Goal: Task Accomplishment & Management: Use online tool/utility

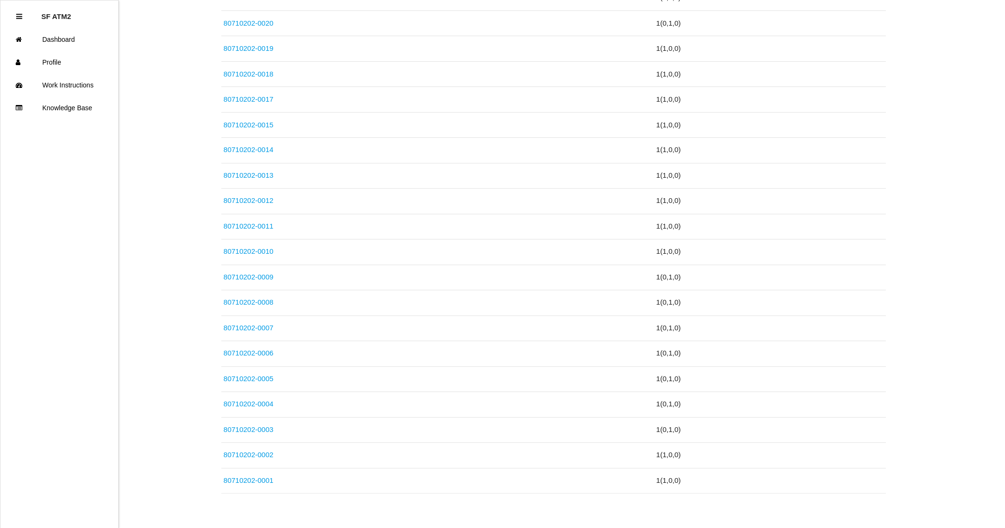
drag, startPoint x: 961, startPoint y: 179, endPoint x: 963, endPoint y: 168, distance: 11.6
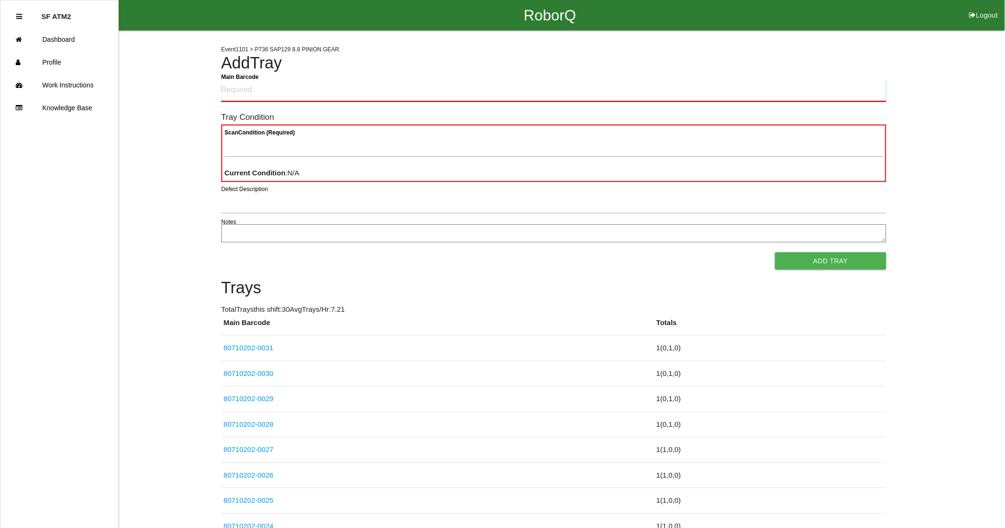
click at [231, 88] on Barcode "Main Barcode" at bounding box center [553, 90] width 665 height 22
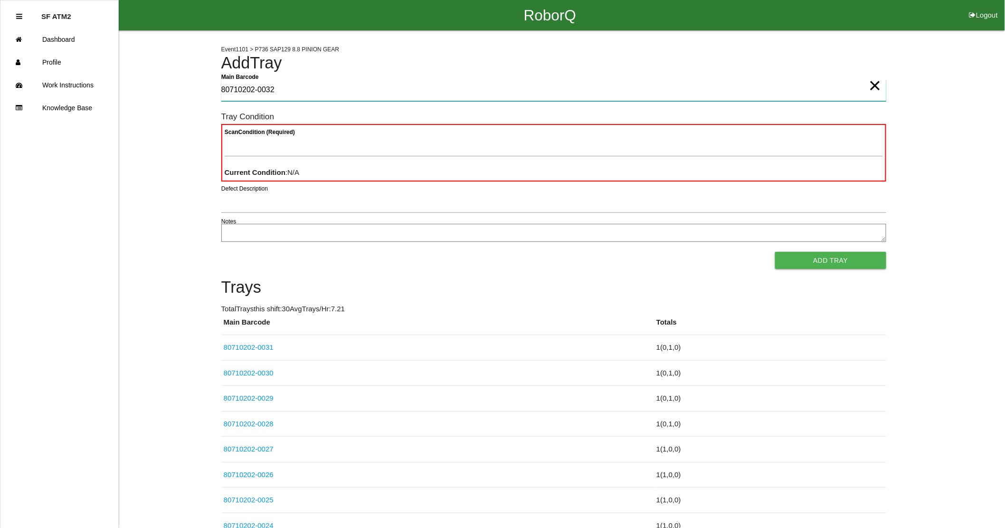
click at [309, 85] on Barcode "80710202-0032" at bounding box center [553, 90] width 665 height 22
type Barcode "80710202-0016"
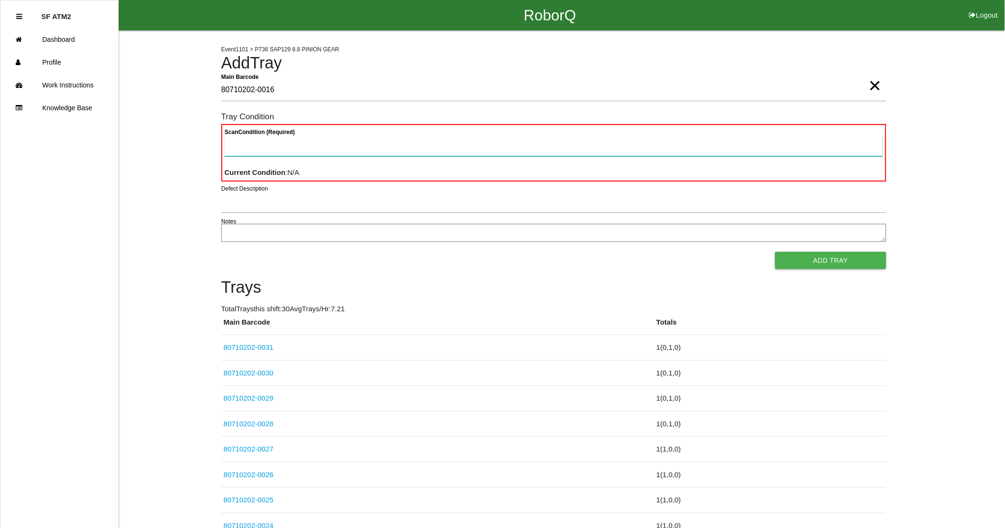
click at [312, 146] on Condition "Scan Condition (Required)" at bounding box center [554, 145] width 658 height 22
type Condition "goo"
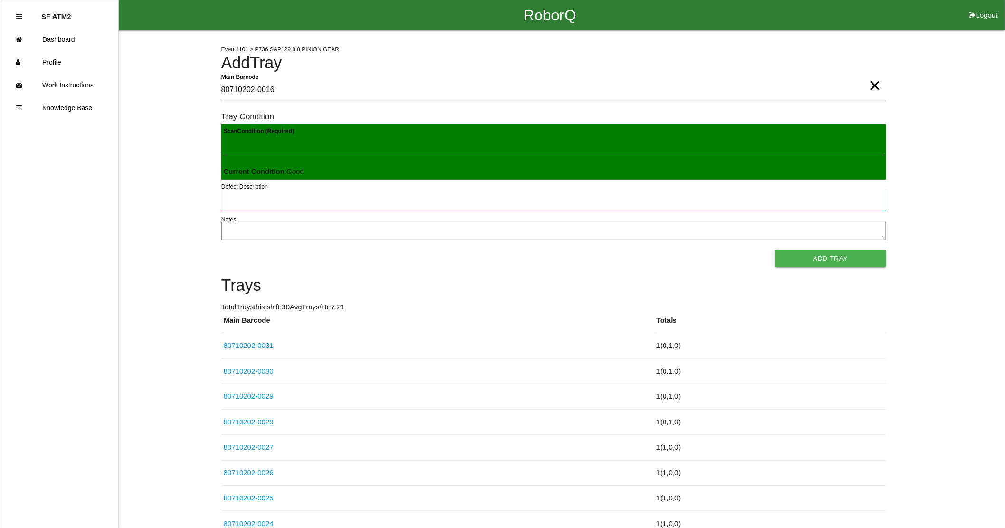
click at [775, 250] on button "Add Tray" at bounding box center [830, 258] width 111 height 17
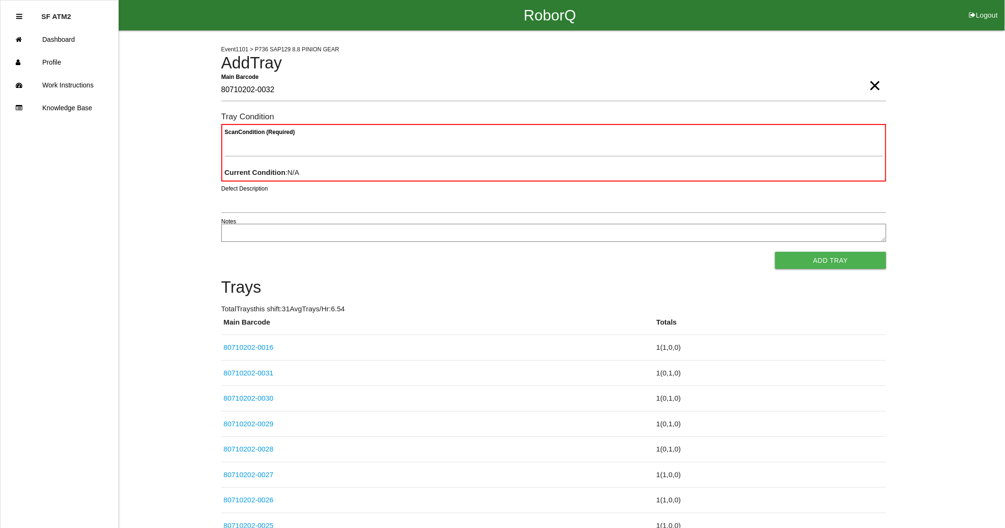
type Barcode "80710202-0032"
type Condition "goo"
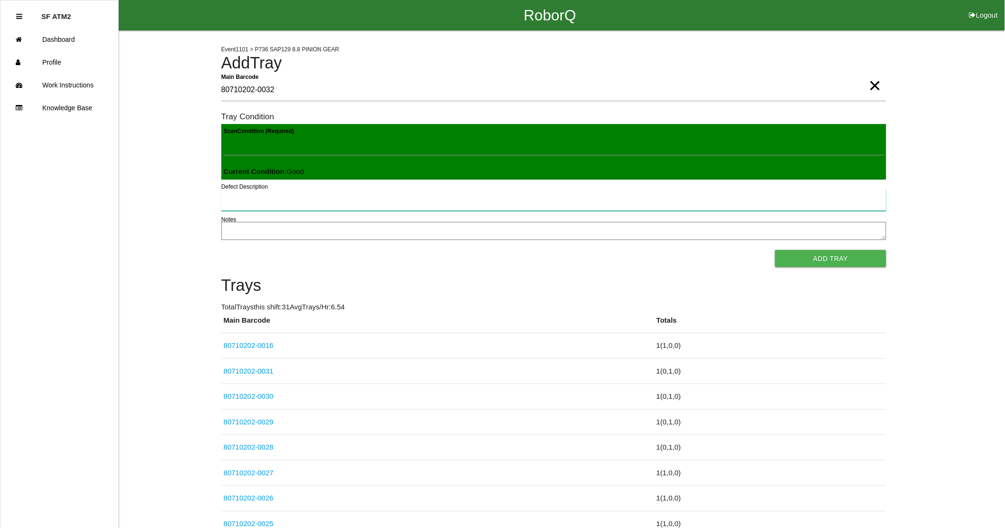
click at [775, 250] on button "Add Tray" at bounding box center [830, 258] width 111 height 17
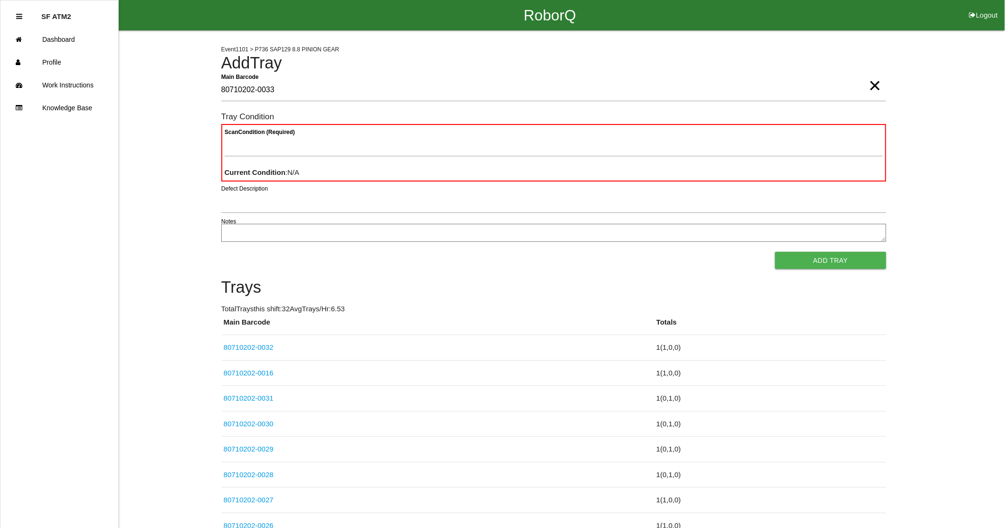
type Barcode "80710202-0033"
type Condition "goo"
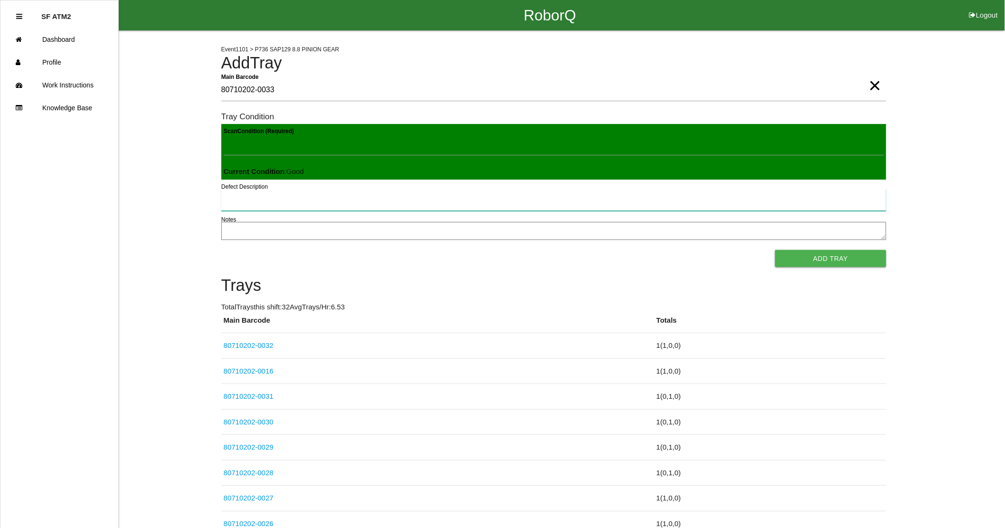
click at [775, 250] on button "Add Tray" at bounding box center [830, 258] width 111 height 17
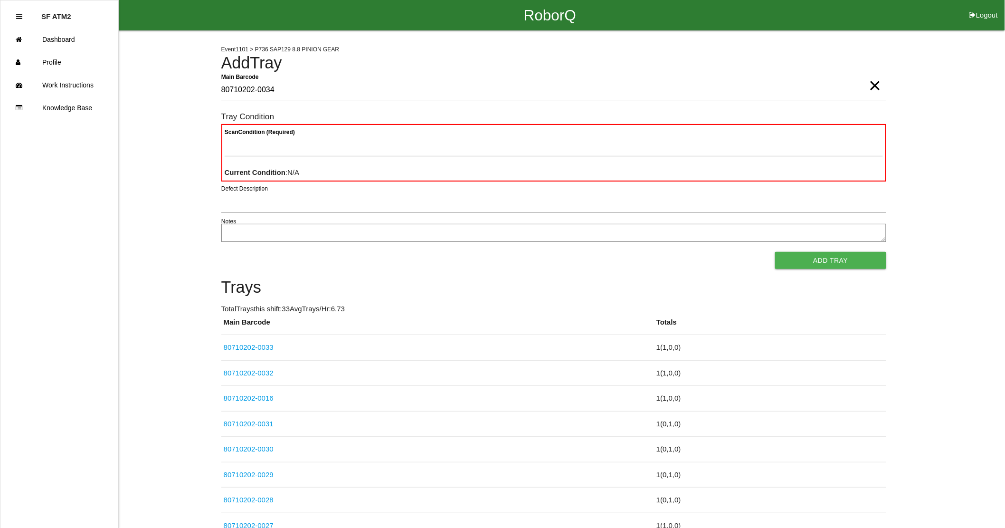
type Barcode "80710202-0034"
type Condition "goo"
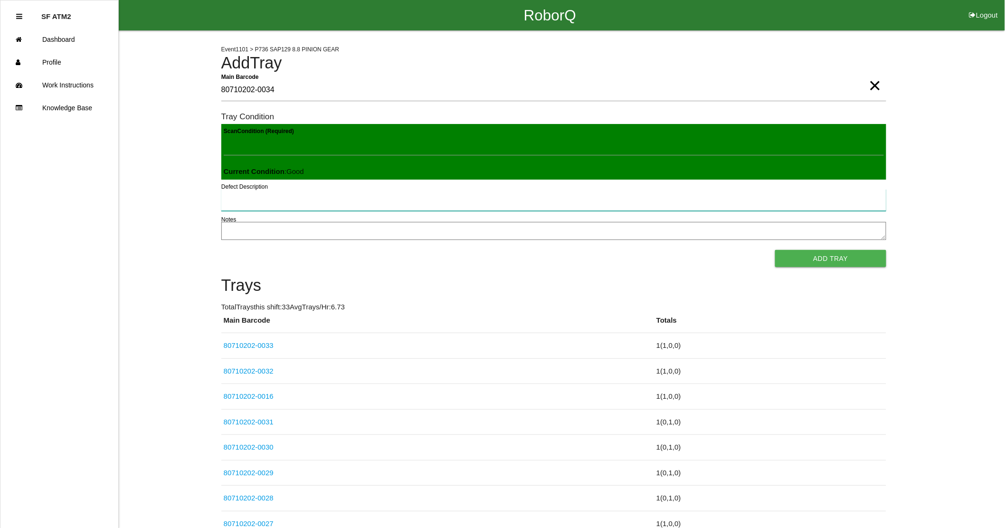
click at [775, 250] on button "Add Tray" at bounding box center [830, 258] width 111 height 17
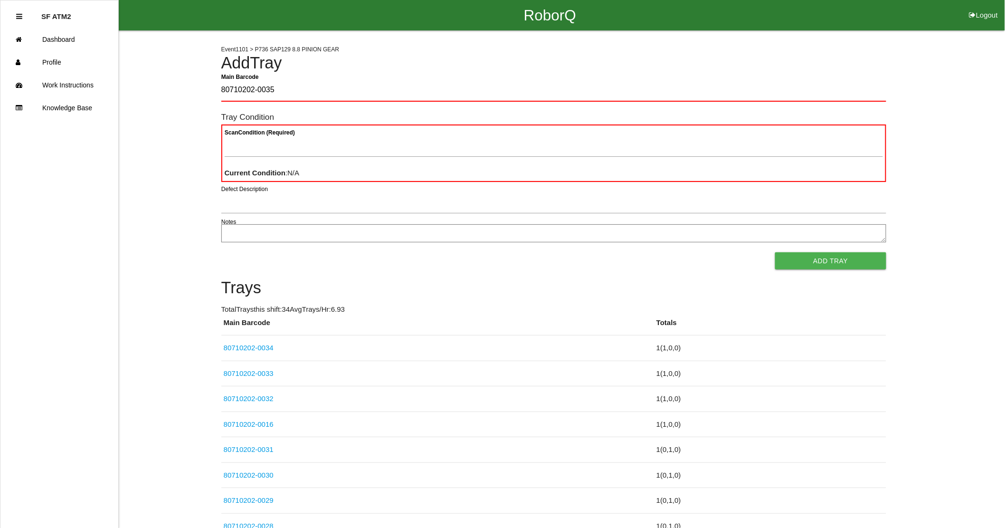
type Barcode "80710202-0035"
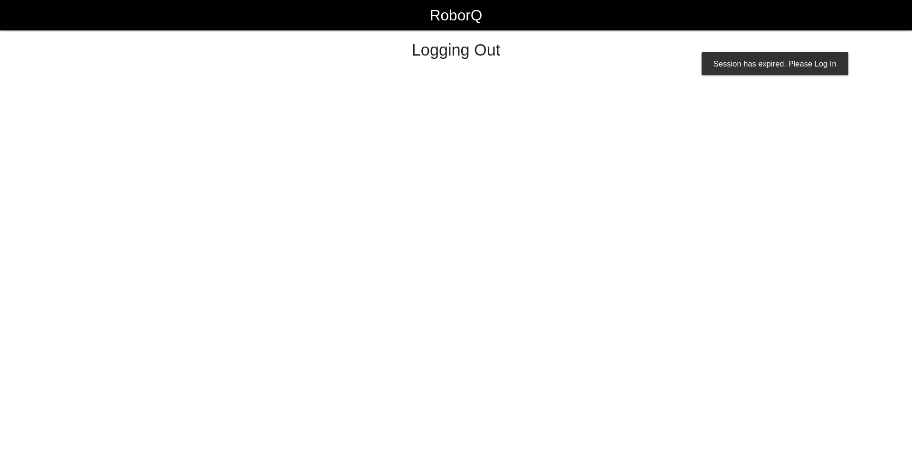
select select "Worker"
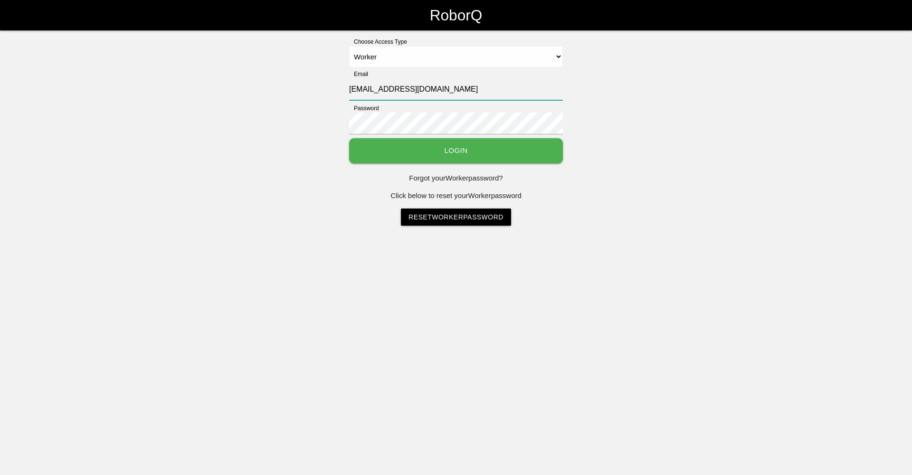
click at [373, 90] on input "[EMAIL_ADDRESS][DOMAIN_NAME]" at bounding box center [456, 89] width 214 height 22
type input "[EMAIL_ADDRESS][DOMAIN_NAME]"
click at [349, 138] on button "Login" at bounding box center [456, 150] width 214 height 25
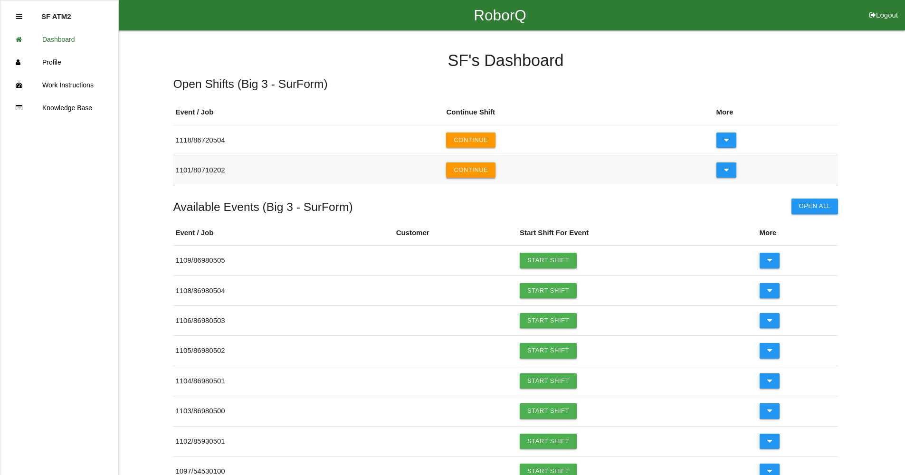
click at [481, 166] on button "Continue" at bounding box center [470, 169] width 49 height 15
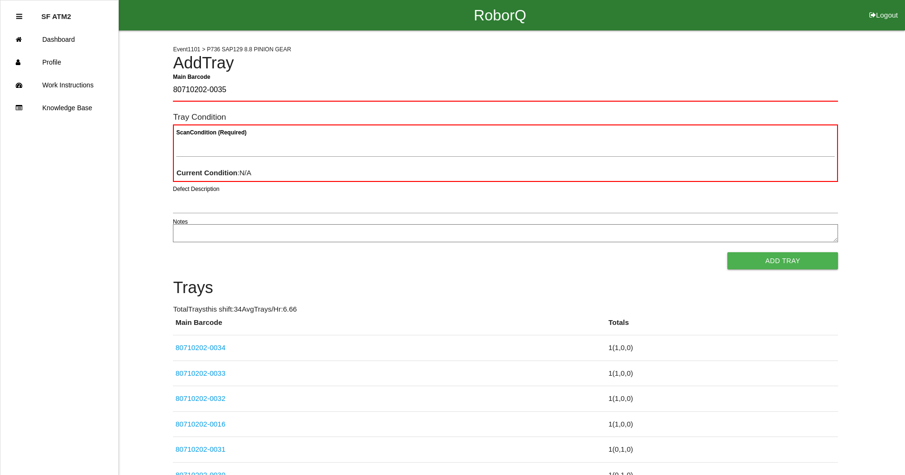
type Barcode "80710202-0035"
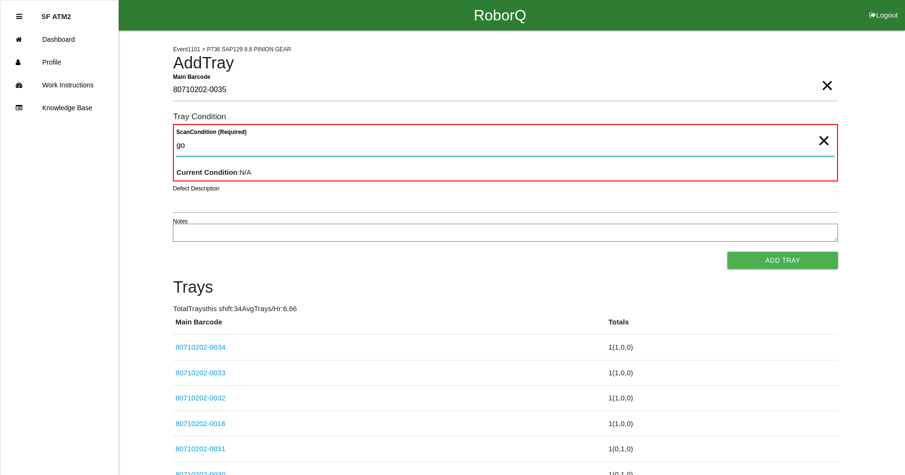
type Condition "goo"
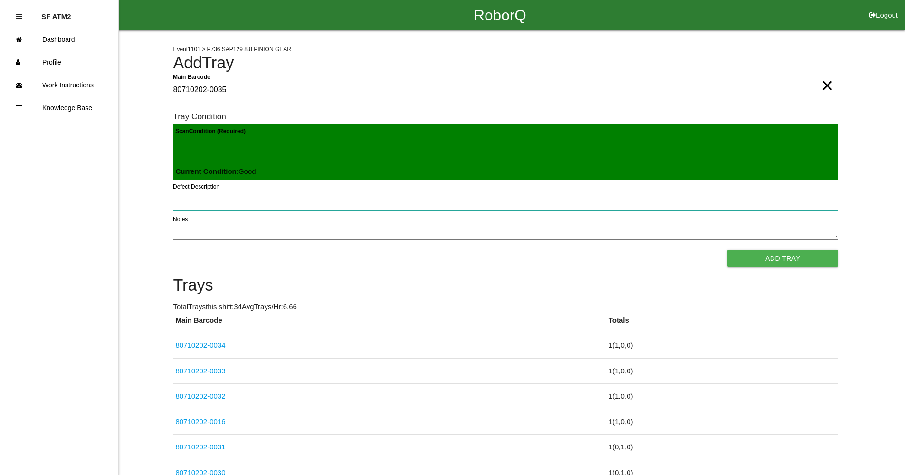
click at [727, 250] on button "Add Tray" at bounding box center [782, 258] width 111 height 17
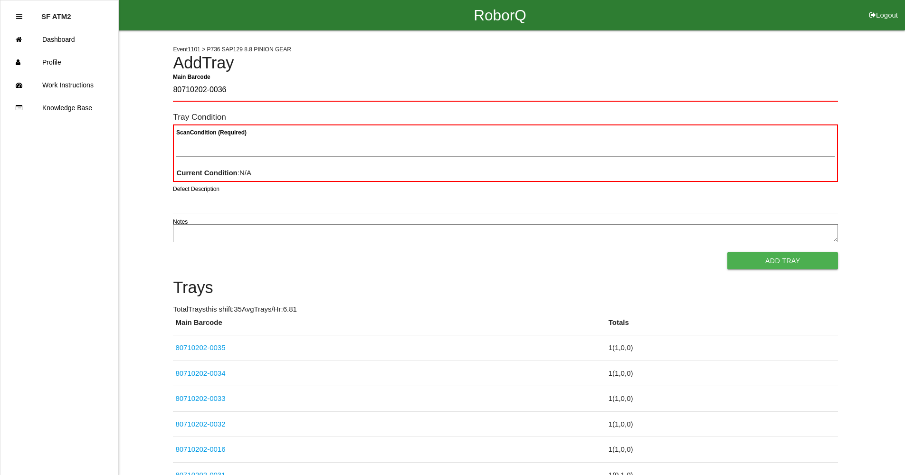
type Barcode "80710202-0036"
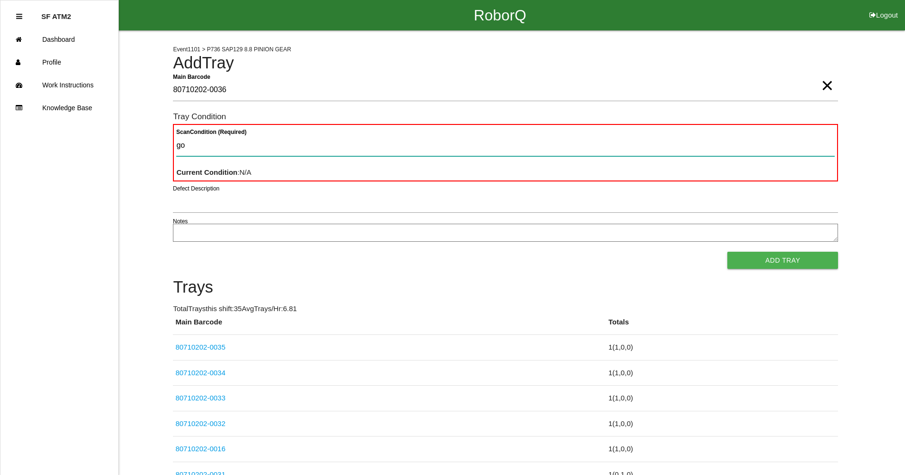
type Condition "goo"
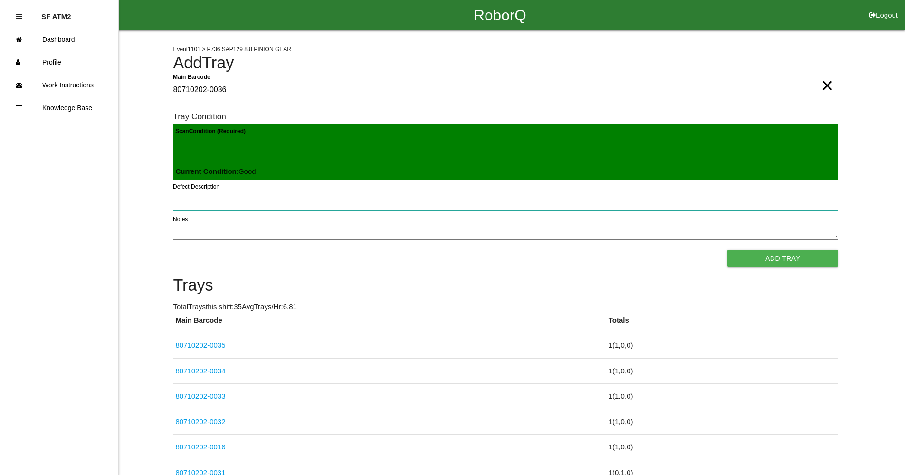
click at [727, 250] on button "Add Tray" at bounding box center [782, 258] width 111 height 17
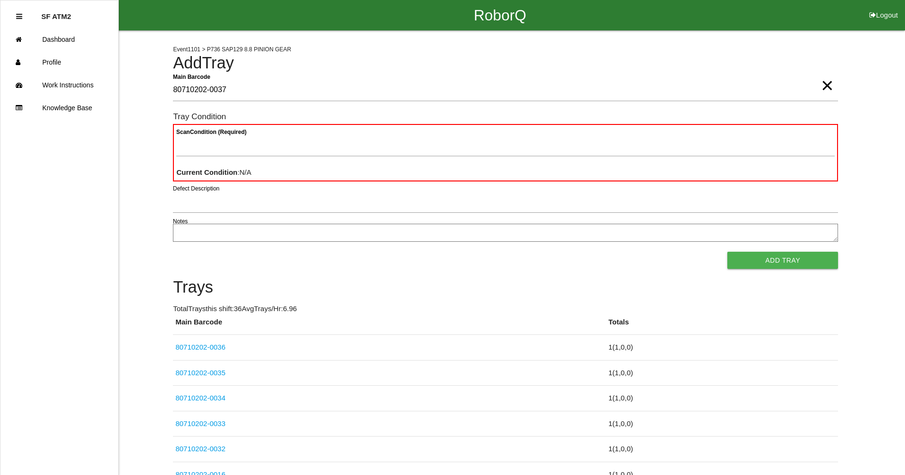
type Barcode "80710202-0037"
type Condition "goo"
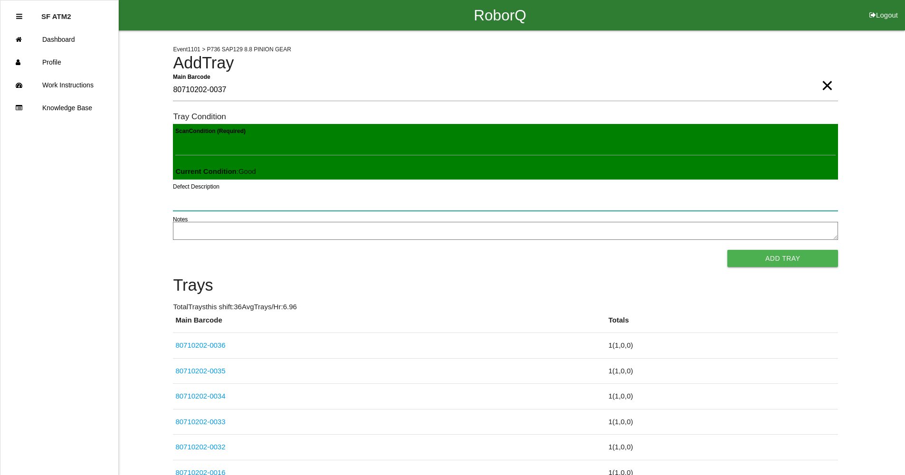
click at [727, 250] on button "Add Tray" at bounding box center [782, 258] width 111 height 17
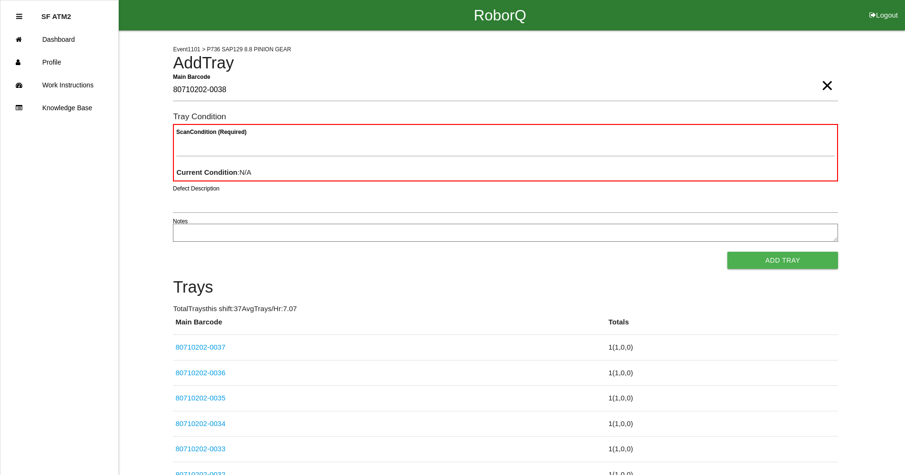
type Barcode "80710202-0038"
type Condition "goo"
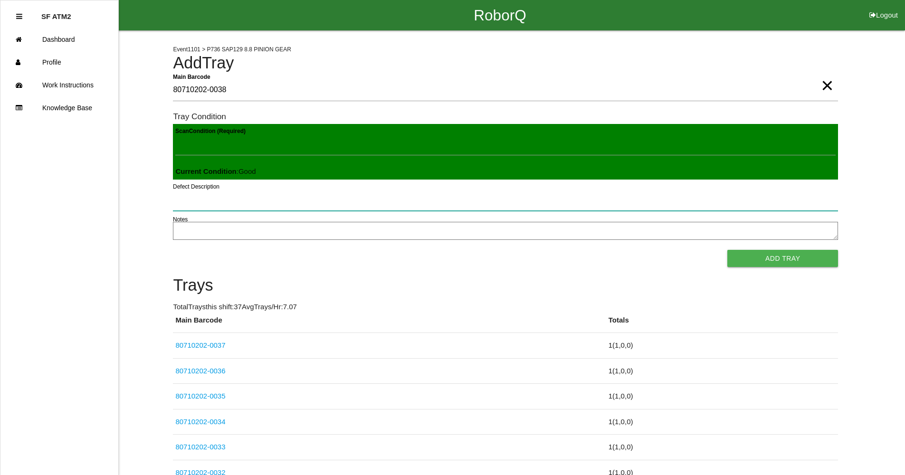
click at [727, 250] on button "Add Tray" at bounding box center [782, 258] width 111 height 17
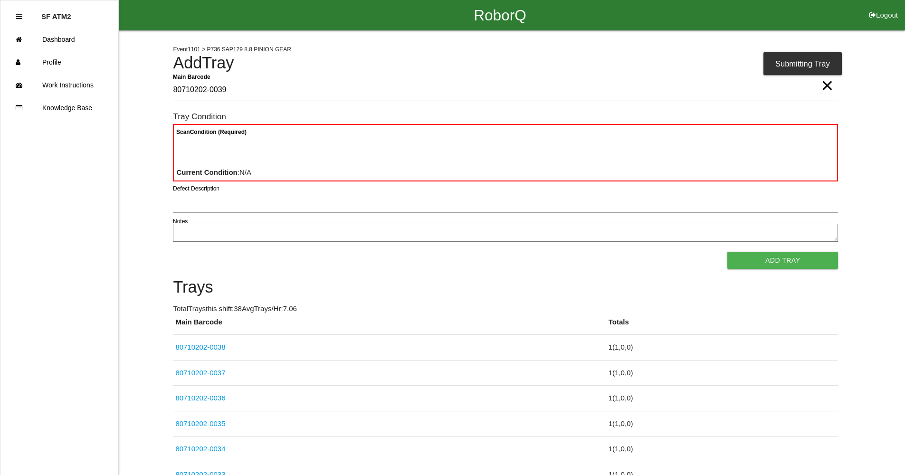
type Barcode "80710202-0039"
type Condition "goo"
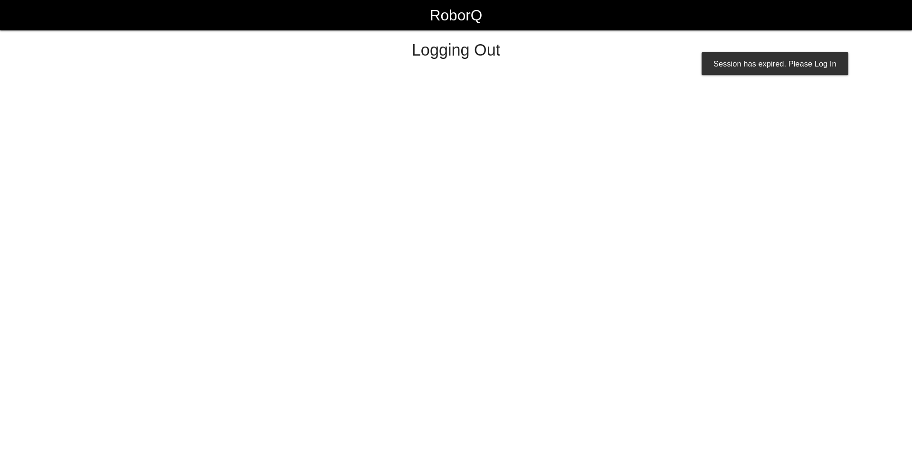
select select "Worker"
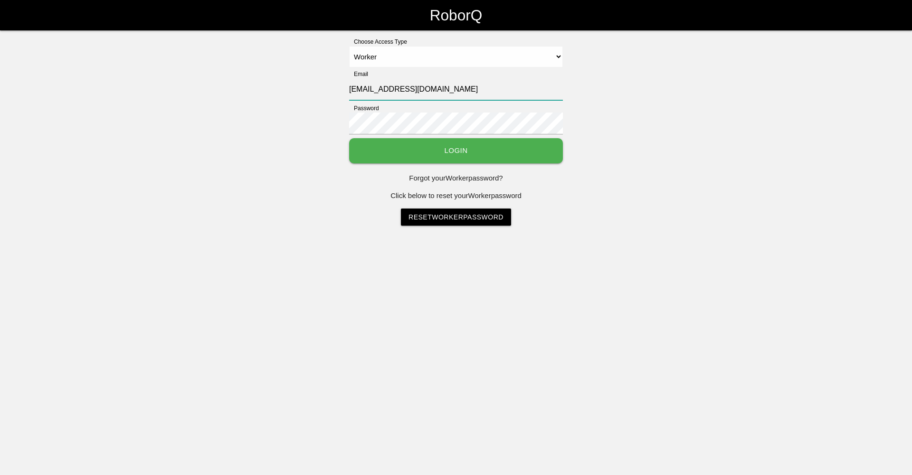
click at [372, 94] on input "[EMAIL_ADDRESS][DOMAIN_NAME]" at bounding box center [456, 89] width 214 height 22
type input "[EMAIL_ADDRESS][DOMAIN_NAME]"
click at [349, 138] on button "Login" at bounding box center [456, 150] width 214 height 25
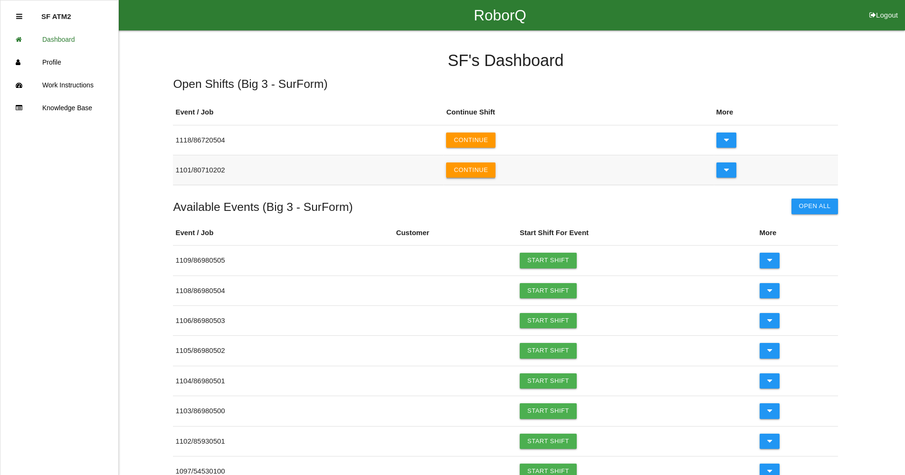
click at [495, 176] on button "Continue" at bounding box center [470, 169] width 49 height 15
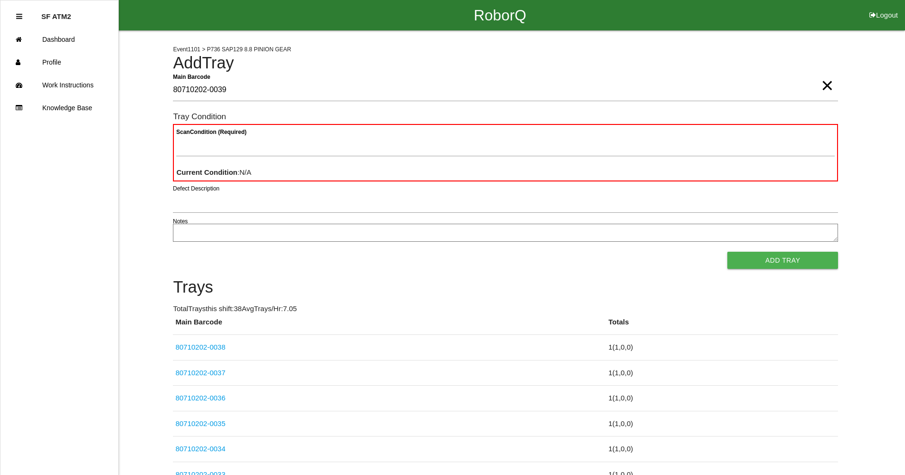
type Barcode "80710202-0039"
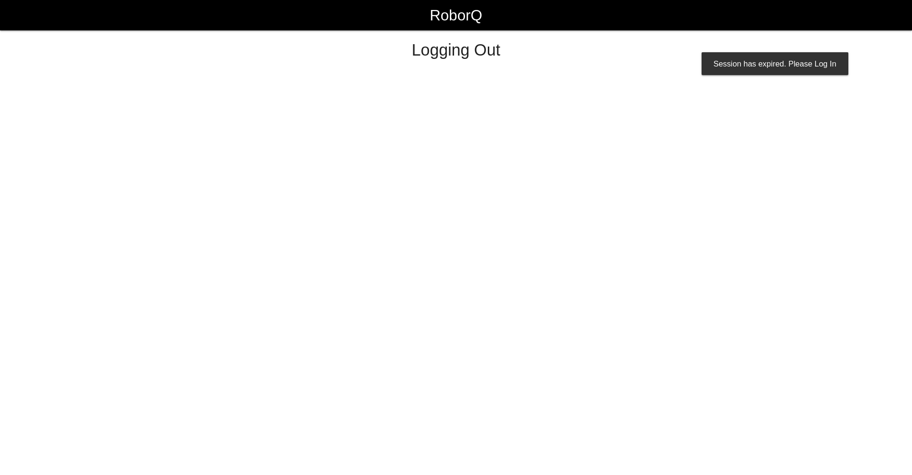
select select "Worker"
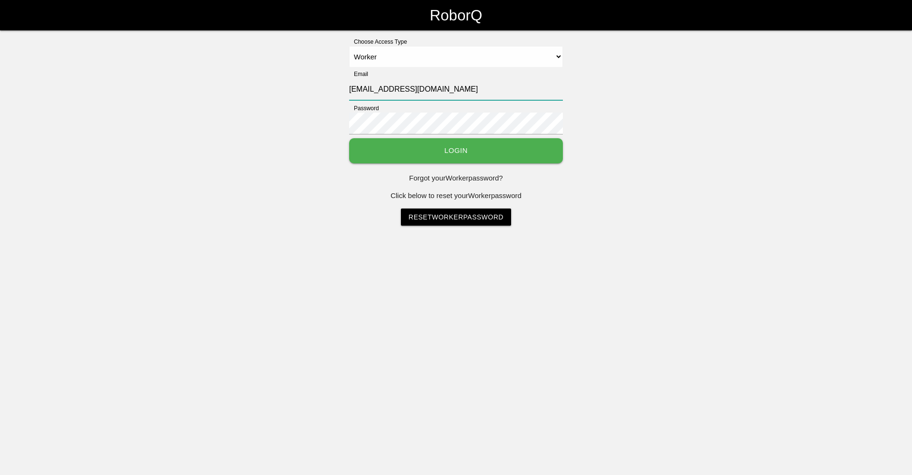
click at [374, 87] on input "[EMAIL_ADDRESS][DOMAIN_NAME]" at bounding box center [456, 89] width 214 height 22
type input "[EMAIL_ADDRESS][DOMAIN_NAME]"
click at [444, 142] on button "Login" at bounding box center [456, 150] width 214 height 25
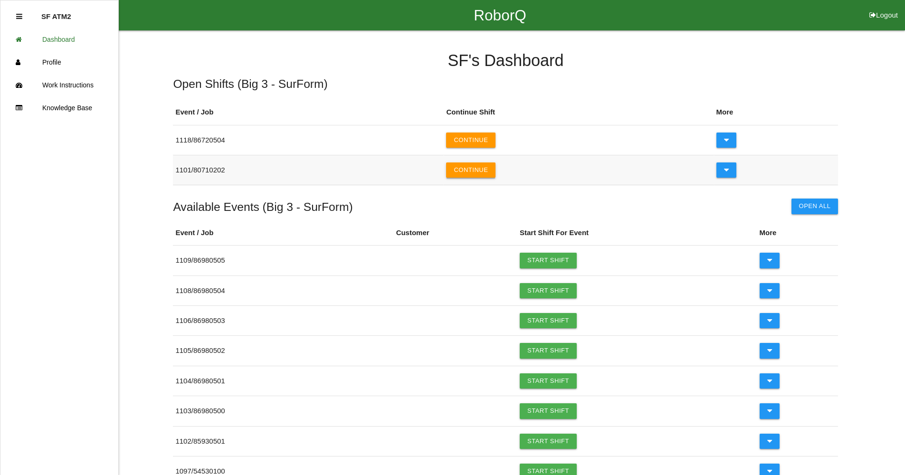
click at [491, 168] on button "Continue" at bounding box center [470, 169] width 49 height 15
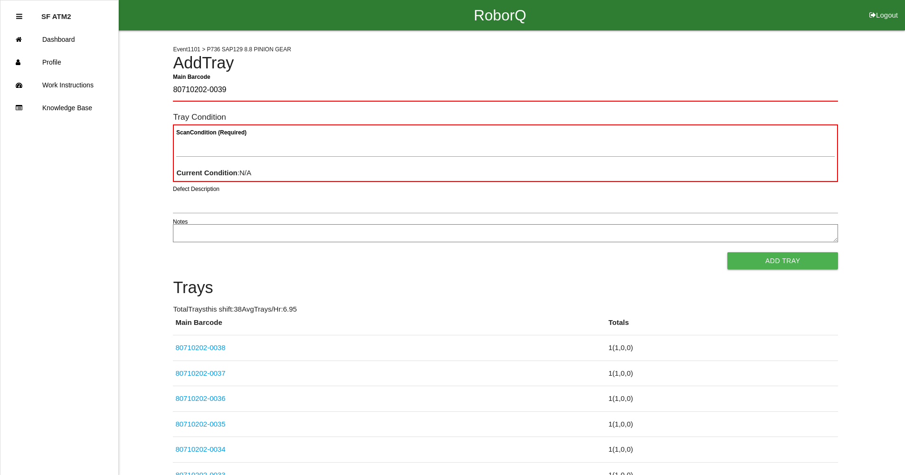
type Barcode "80710202-0039"
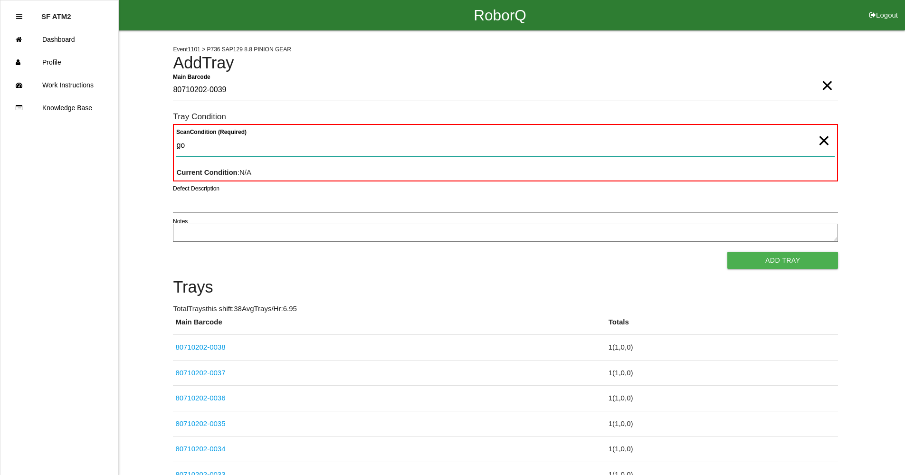
type Condition "goo"
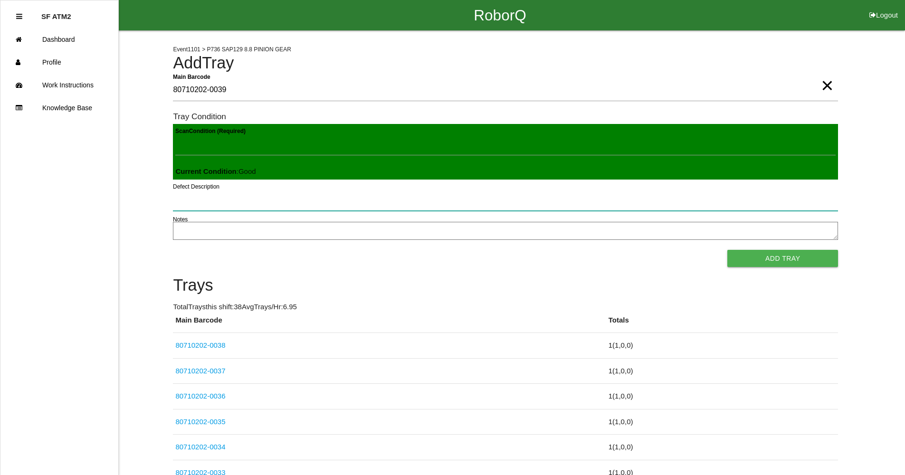
click at [727, 250] on button "Add Tray" at bounding box center [782, 258] width 111 height 17
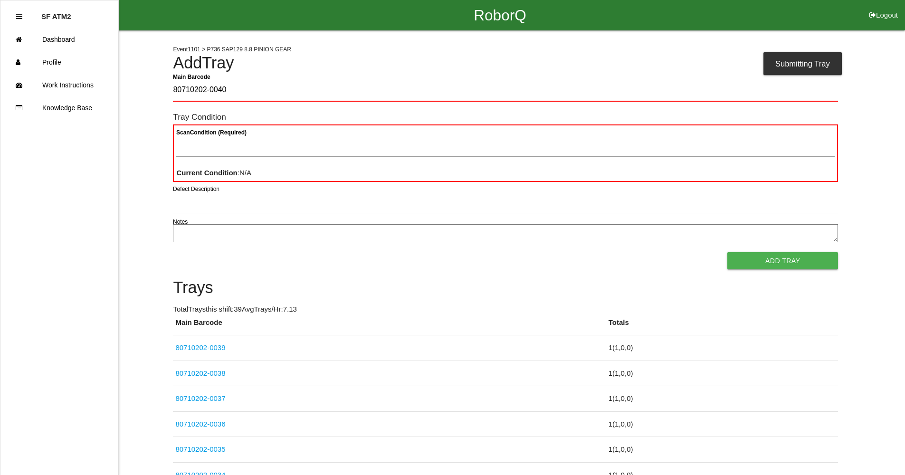
type Barcode "80710202-0040"
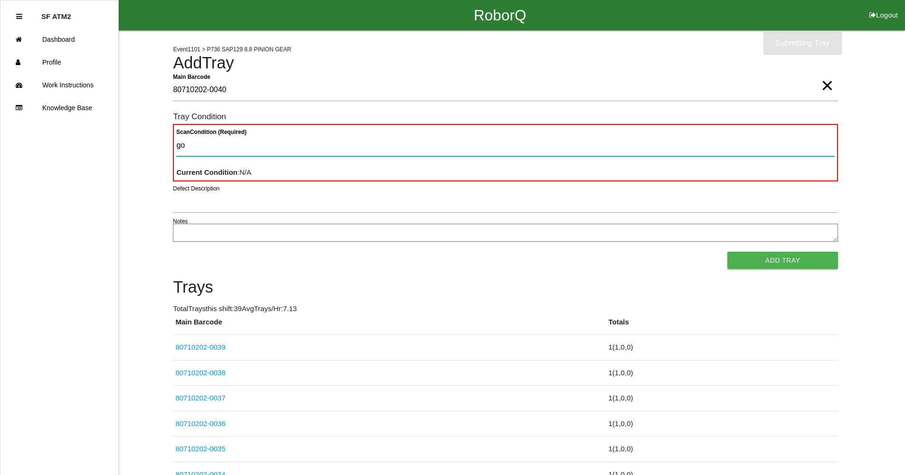
type Condition "goo"
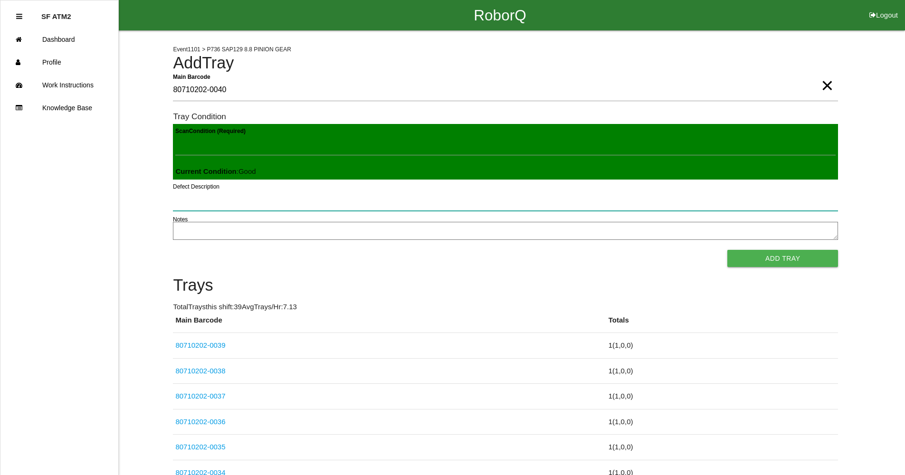
click at [727, 250] on button "Add Tray" at bounding box center [782, 258] width 111 height 17
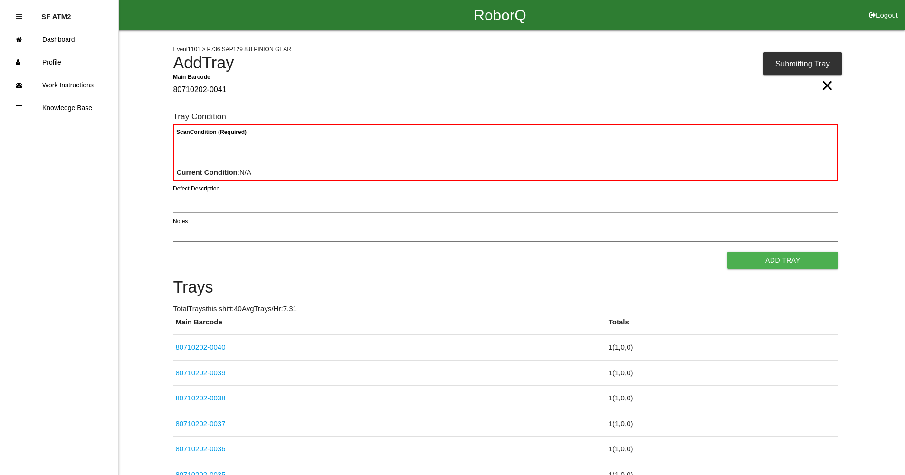
type Barcode "80710202-0041"
type Condition "goo"
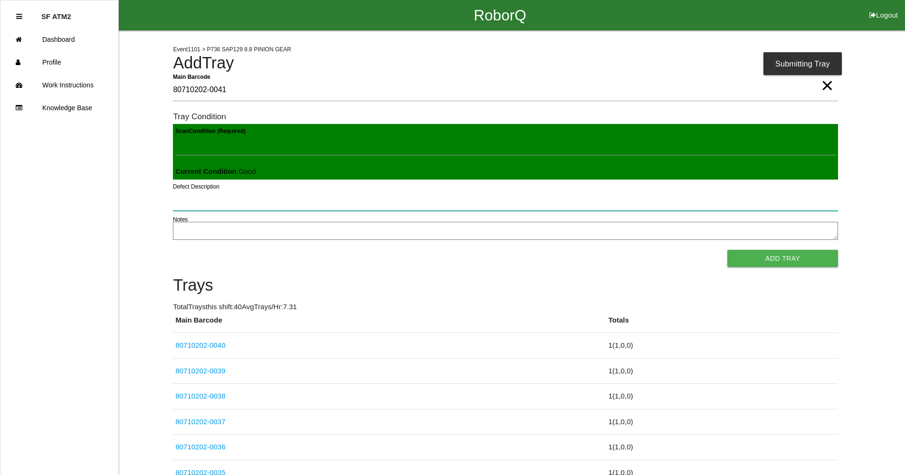
click at [727, 250] on button "Add Tray" at bounding box center [782, 258] width 111 height 17
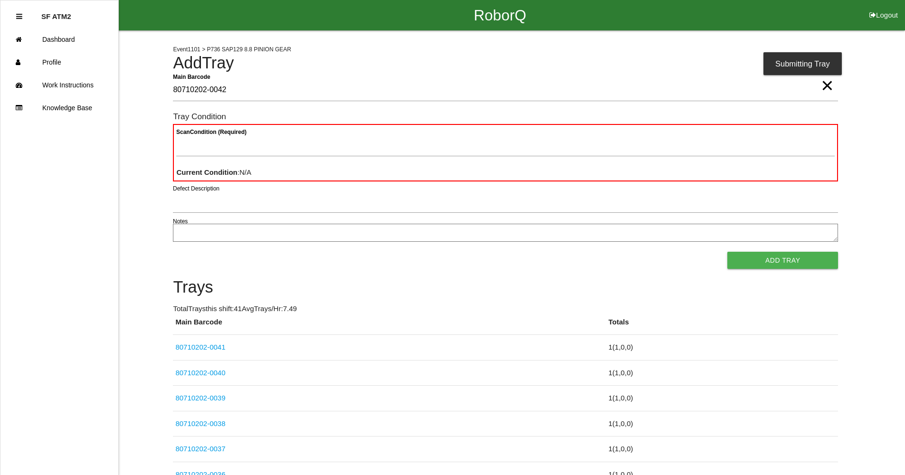
type Barcode "80710202-0042"
type Condition "goo"
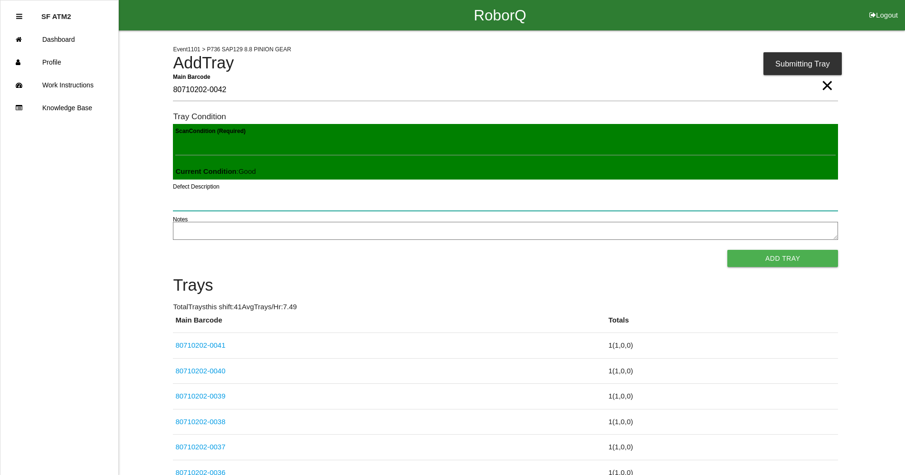
click at [727, 250] on button "Add Tray" at bounding box center [782, 258] width 111 height 17
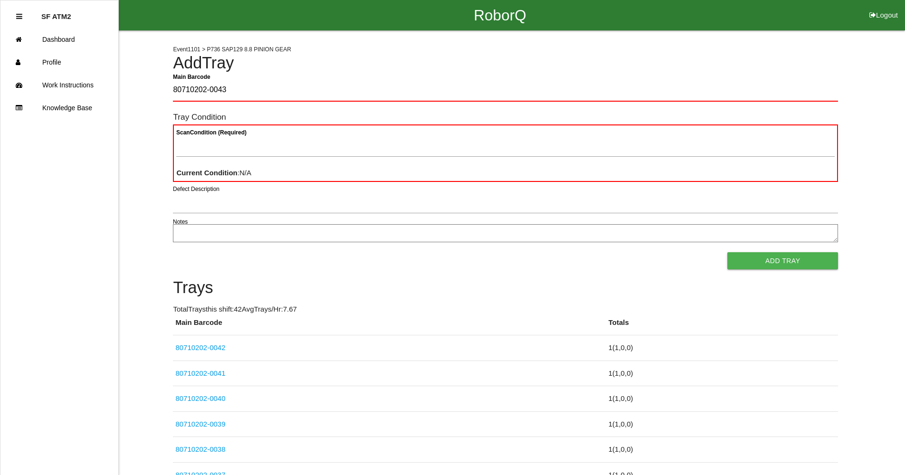
type Barcode "80710202-0043"
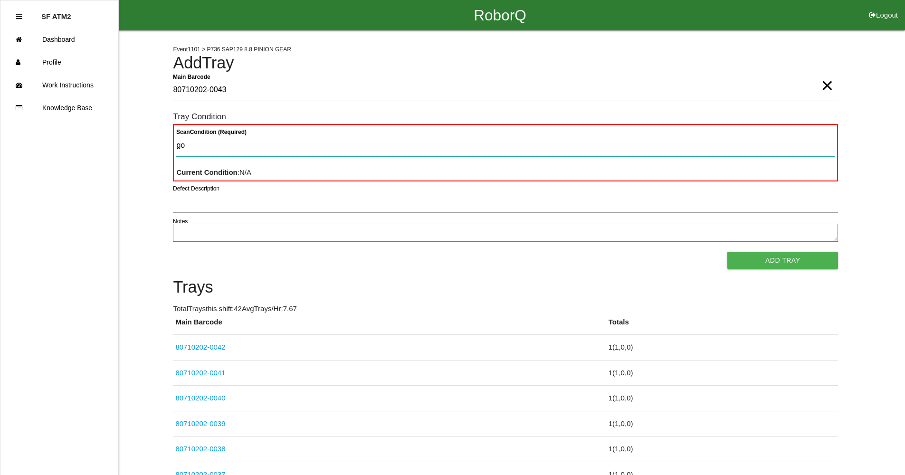
type Condition "goo"
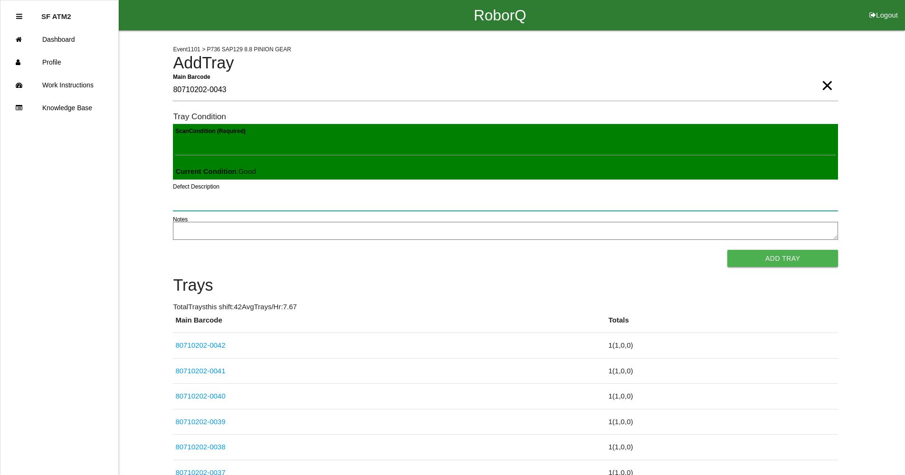
click at [727, 250] on button "Add Tray" at bounding box center [782, 258] width 111 height 17
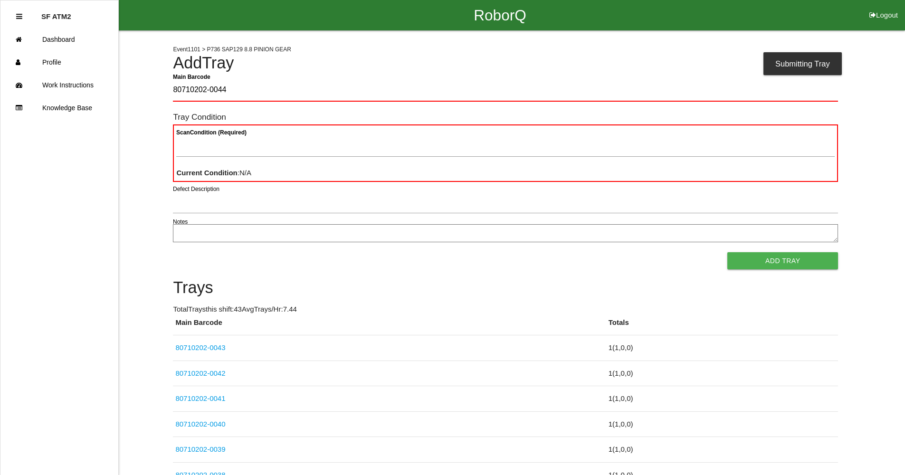
type Barcode "80710202-0044"
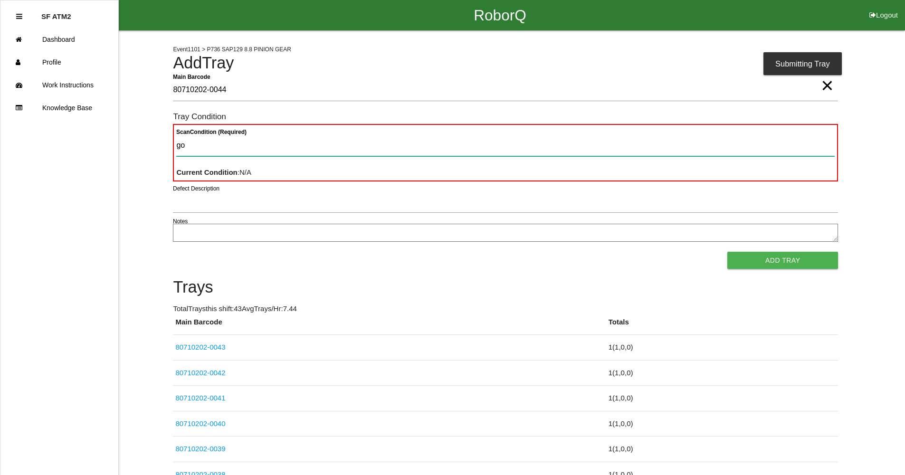
type Condition "goo"
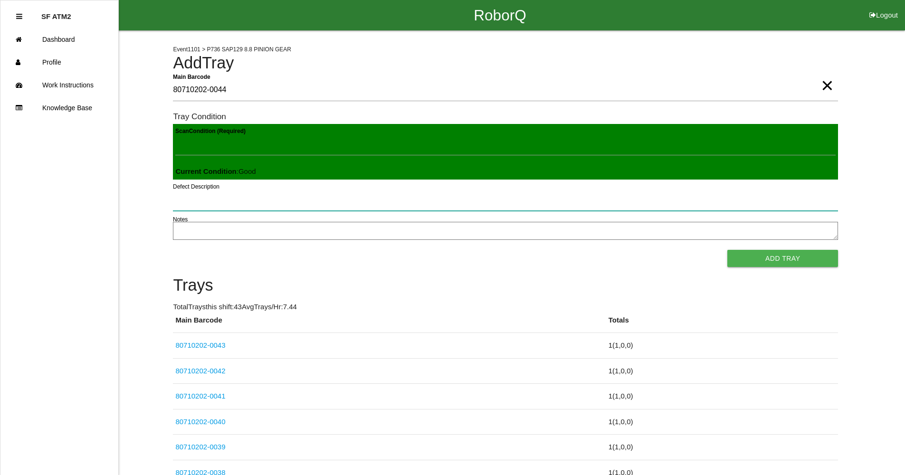
click at [727, 250] on button "Add Tray" at bounding box center [782, 258] width 111 height 17
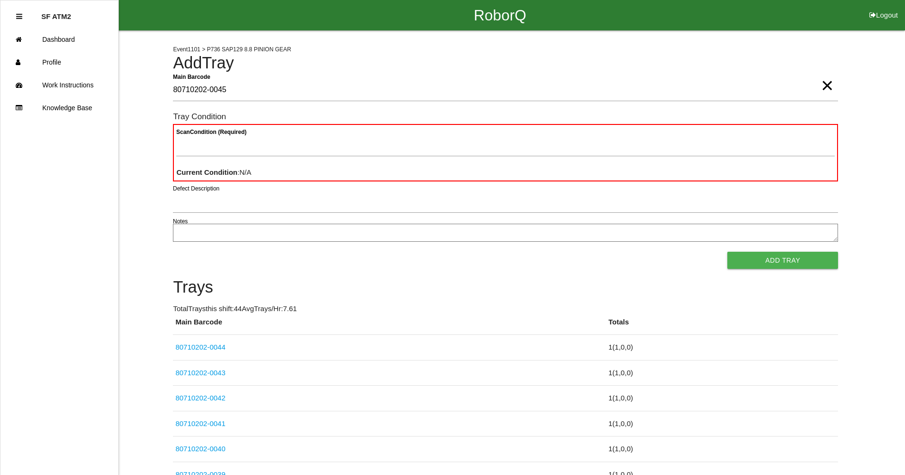
type Barcode "80710202-0045"
type Condition "goo"
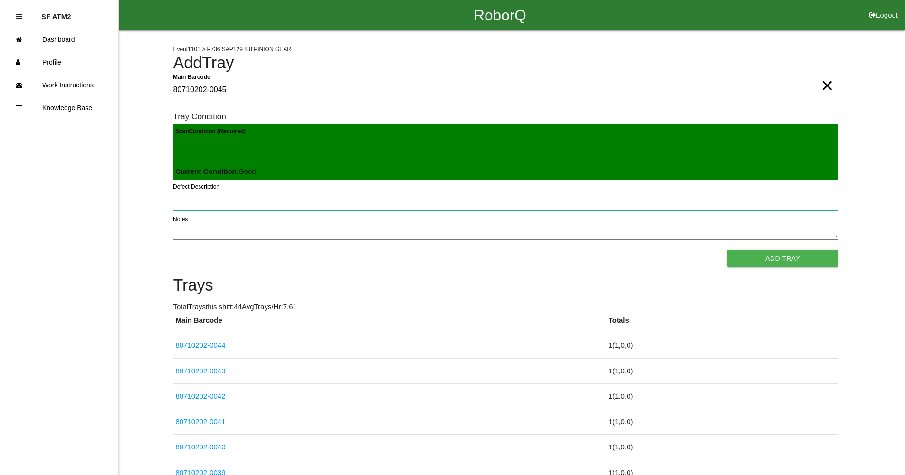
click at [727, 250] on button "Add Tray" at bounding box center [782, 258] width 111 height 17
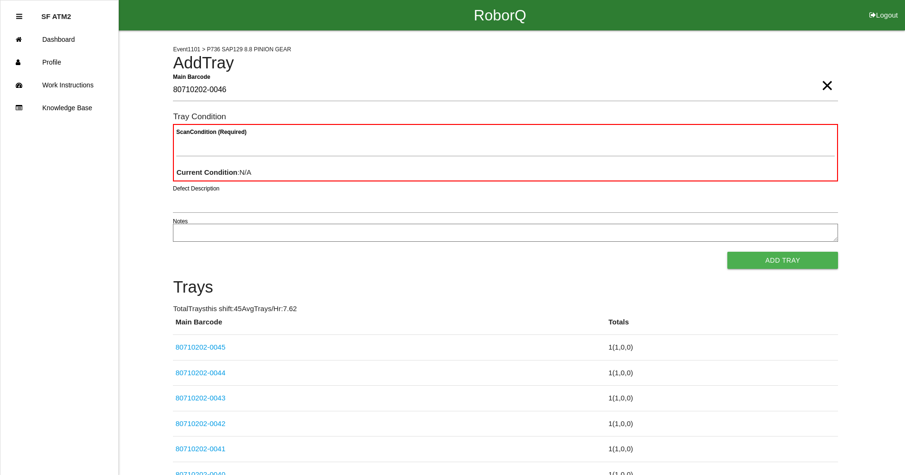
type Barcode "80710202-0046"
type Condition "goo"
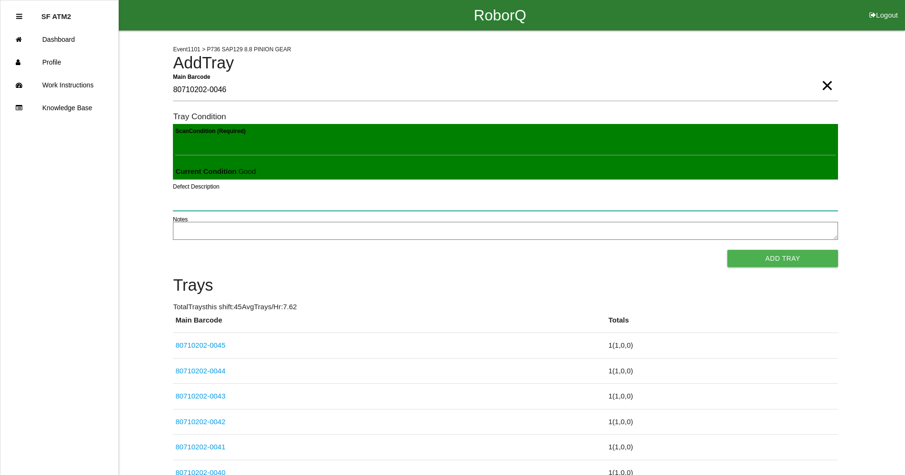
click at [727, 250] on button "Add Tray" at bounding box center [782, 258] width 111 height 17
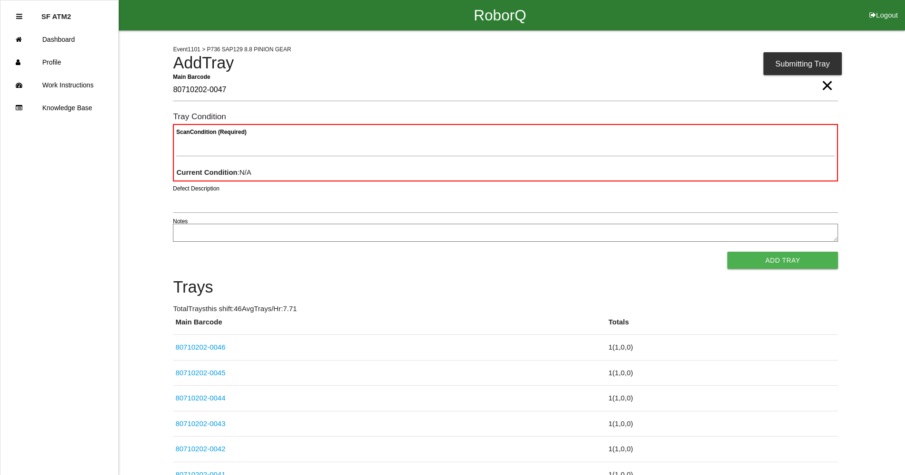
type Barcode "80710202-0047"
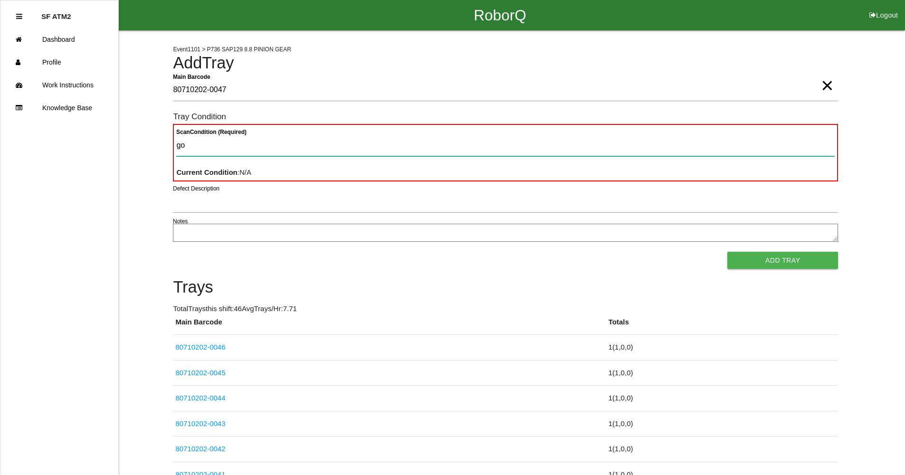
type Condition "goo"
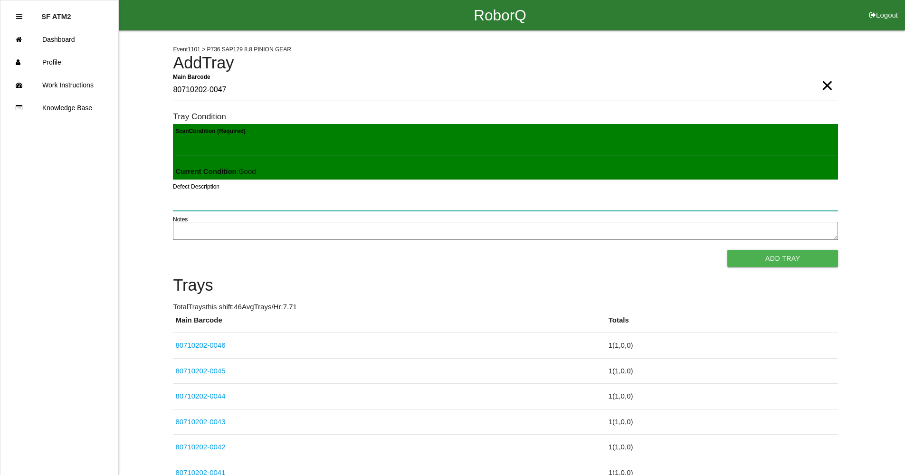
click at [727, 250] on button "Add Tray" at bounding box center [782, 258] width 111 height 17
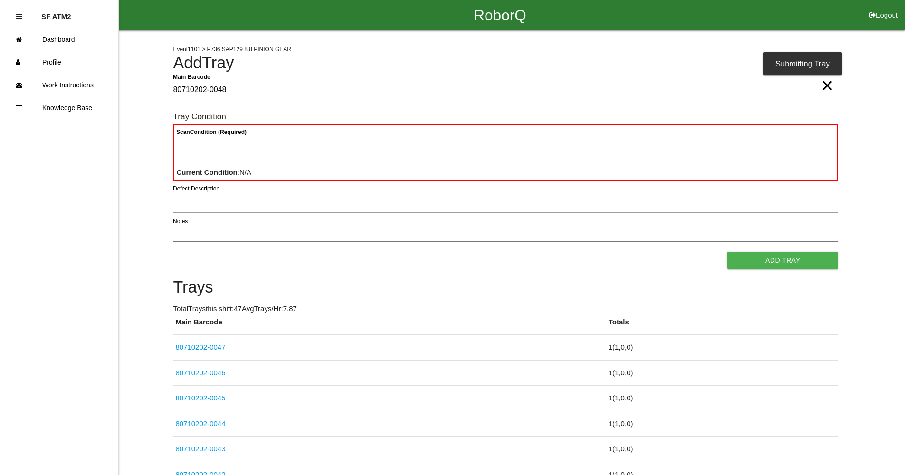
type Barcode "80710202-0048"
type Condition "goo"
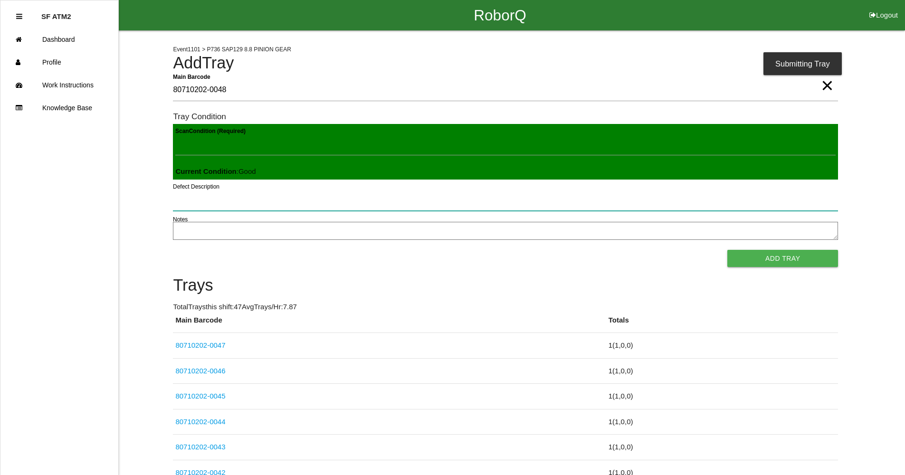
click at [727, 250] on button "Add Tray" at bounding box center [782, 258] width 111 height 17
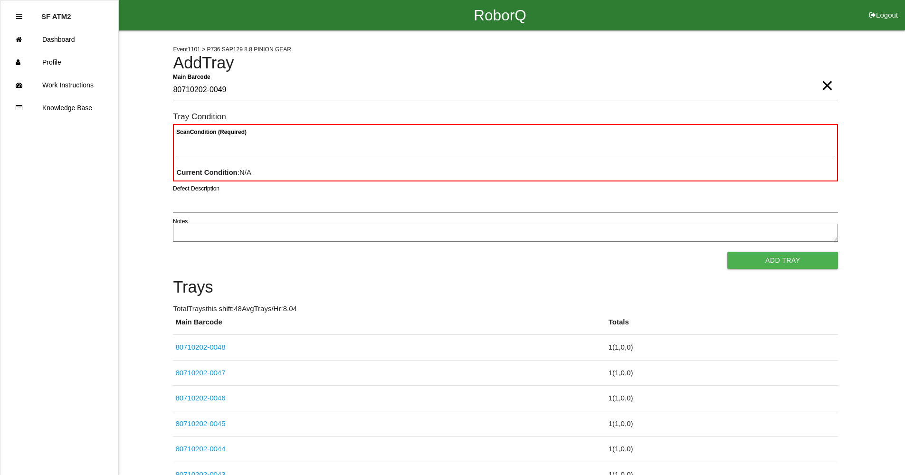
type Barcode "80710202-0049"
type Condition "goo"
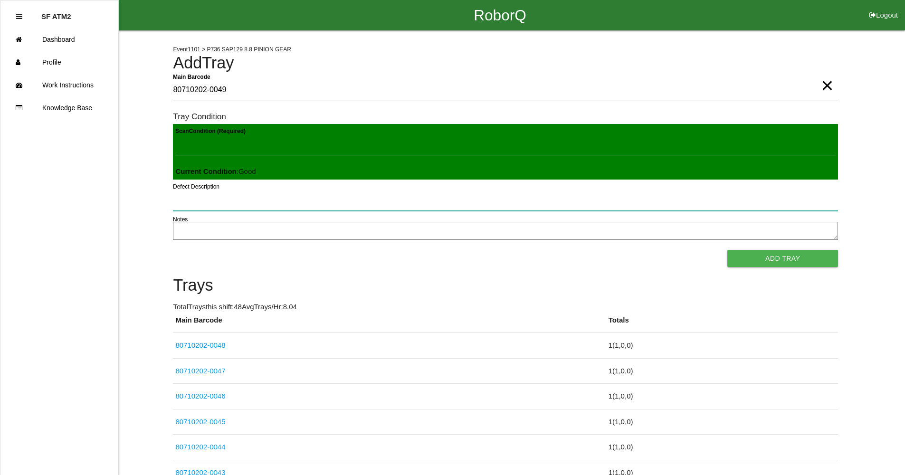
click at [727, 250] on button "Add Tray" at bounding box center [782, 258] width 111 height 17
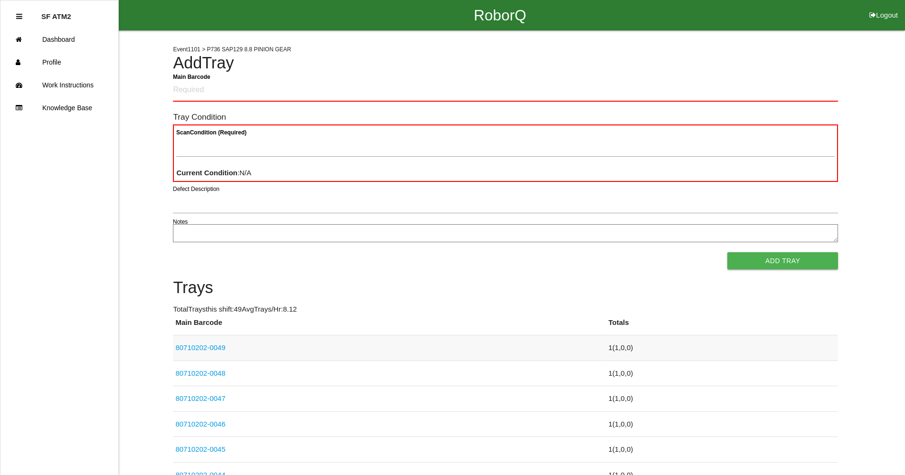
click at [217, 348] on link "80710202-0049" at bounding box center [200, 347] width 50 height 8
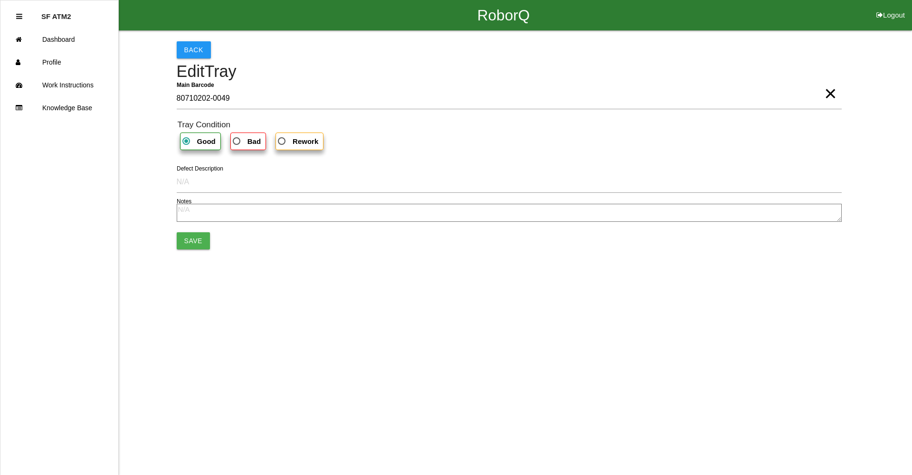
click at [258, 138] on b "Bad" at bounding box center [254, 141] width 13 height 8
click at [237, 138] on input "Bad" at bounding box center [234, 138] width 6 height 6
radio input "true"
click at [185, 242] on button "Save" at bounding box center [193, 240] width 33 height 17
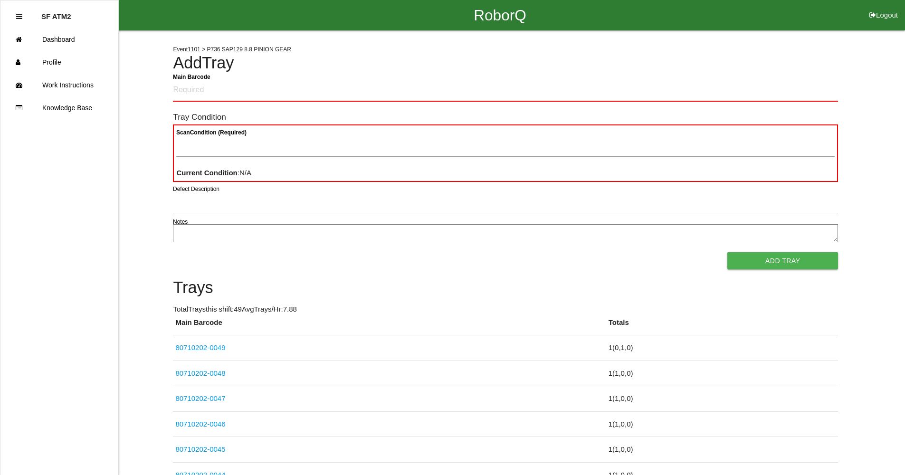
click at [620, 85] on Barcode "Main Barcode" at bounding box center [505, 90] width 665 height 22
